Goal: Transaction & Acquisition: Obtain resource

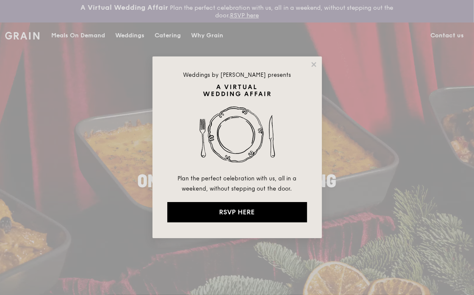
click at [394, 142] on div "Weddings by [PERSON_NAME] presents Plan the perfect celebration with us, all in…" at bounding box center [237, 147] width 474 height 295
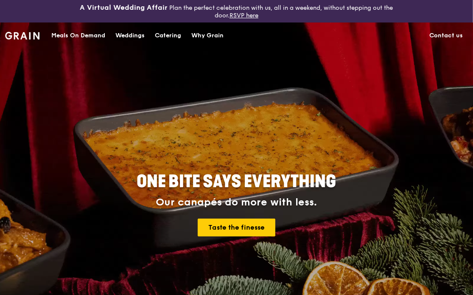
click at [163, 33] on div "Catering" at bounding box center [168, 35] width 26 height 25
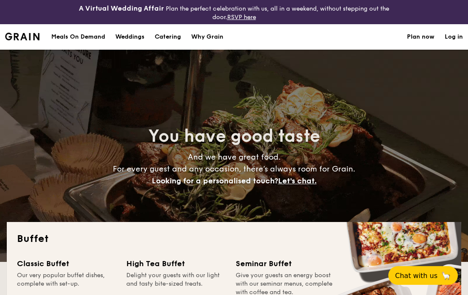
select select
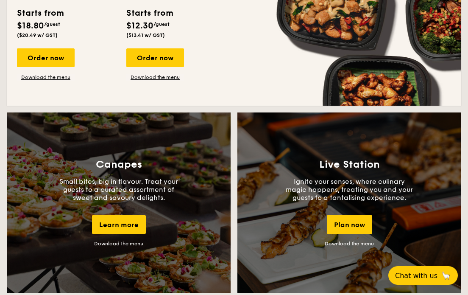
scroll to position [763, 0]
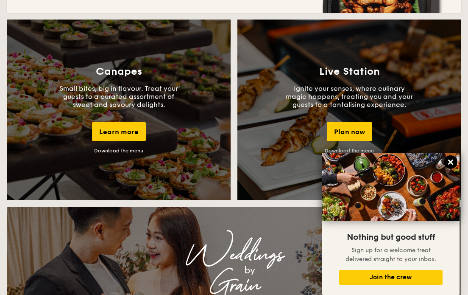
click at [449, 163] on icon at bounding box center [450, 161] width 5 height 5
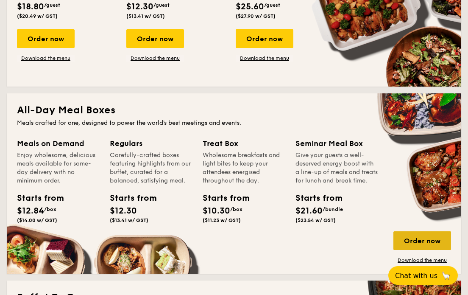
scroll to position [330, 0]
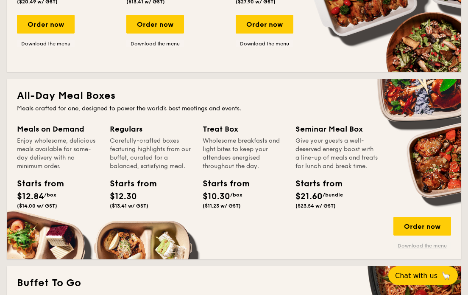
click at [432, 245] on link "Download the menu" at bounding box center [422, 245] width 58 height 7
